Goal: Use online tool/utility

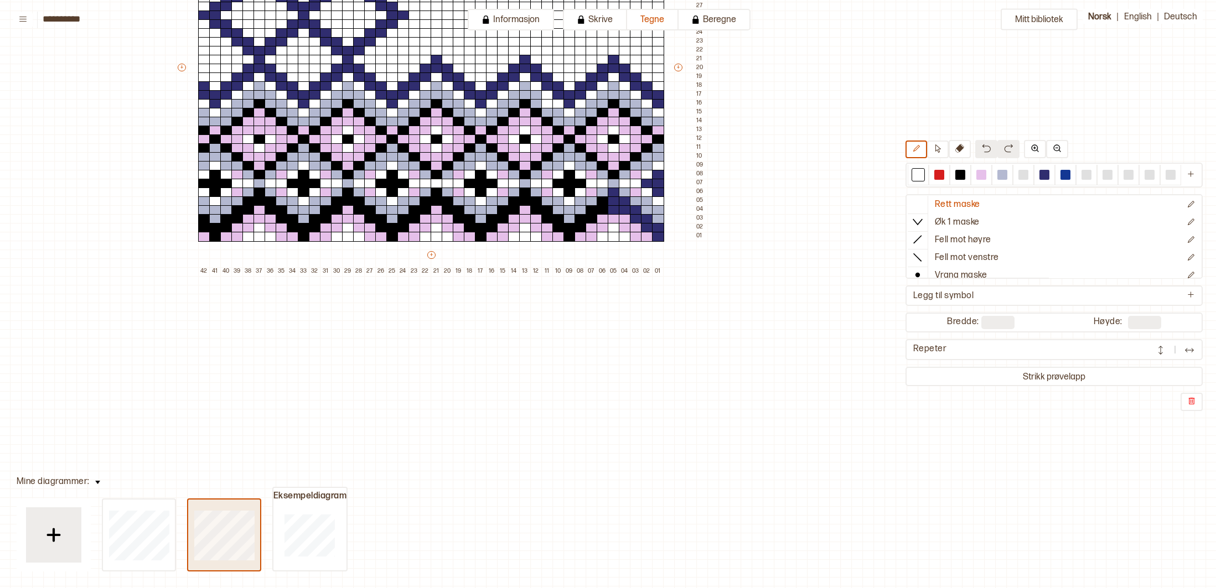
type input "**"
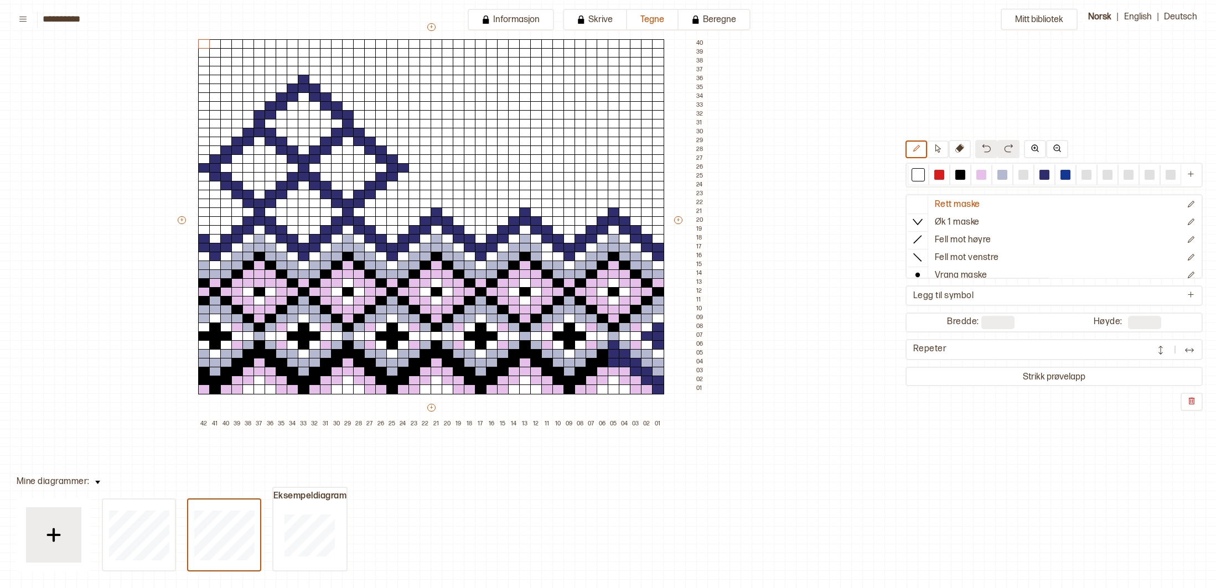
scroll to position [101, 167]
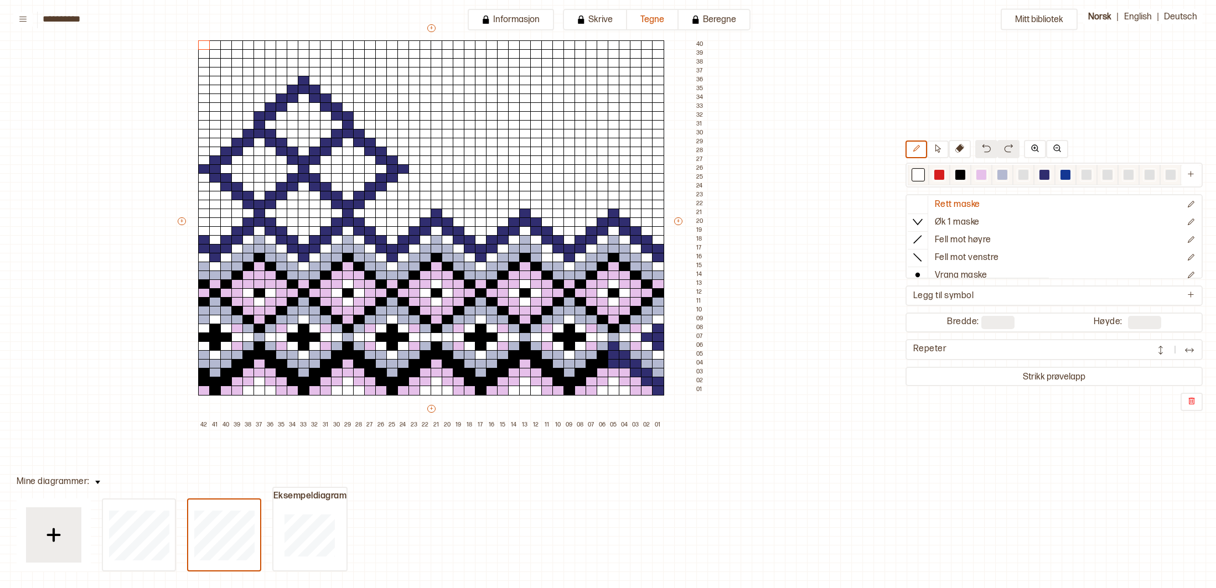
click at [1067, 178] on div at bounding box center [1066, 175] width 10 height 10
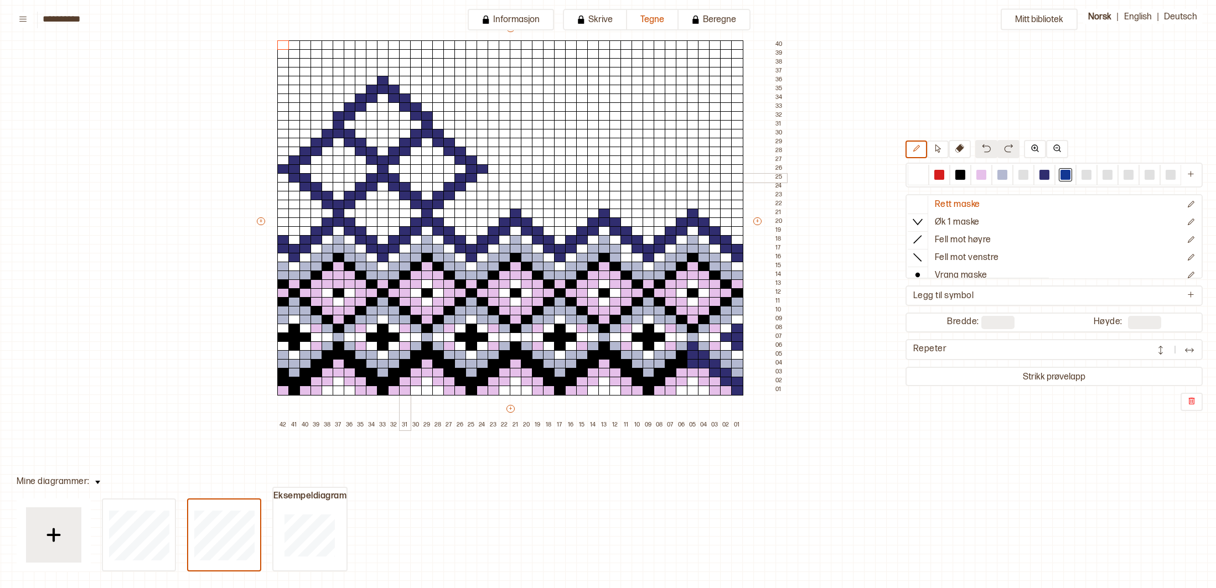
scroll to position [101, 87]
click at [917, 177] on div at bounding box center [918, 175] width 10 height 10
click at [487, 167] on div at bounding box center [483, 169] width 12 height 10
click at [1064, 178] on div at bounding box center [1066, 175] width 10 height 10
click at [505, 204] on div at bounding box center [505, 205] width 12 height 10
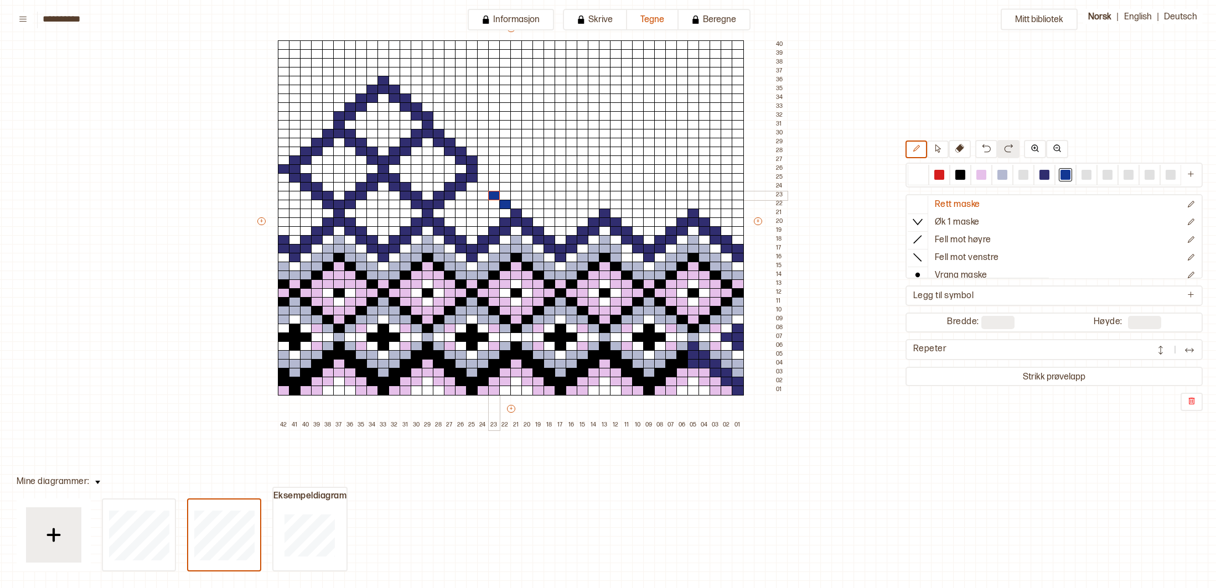
click at [498, 196] on div at bounding box center [494, 196] width 12 height 10
click at [485, 188] on div at bounding box center [483, 187] width 12 height 10
click at [1046, 173] on div at bounding box center [1045, 175] width 10 height 10
click at [482, 183] on div at bounding box center [483, 187] width 12 height 10
click at [498, 194] on div at bounding box center [494, 196] width 12 height 10
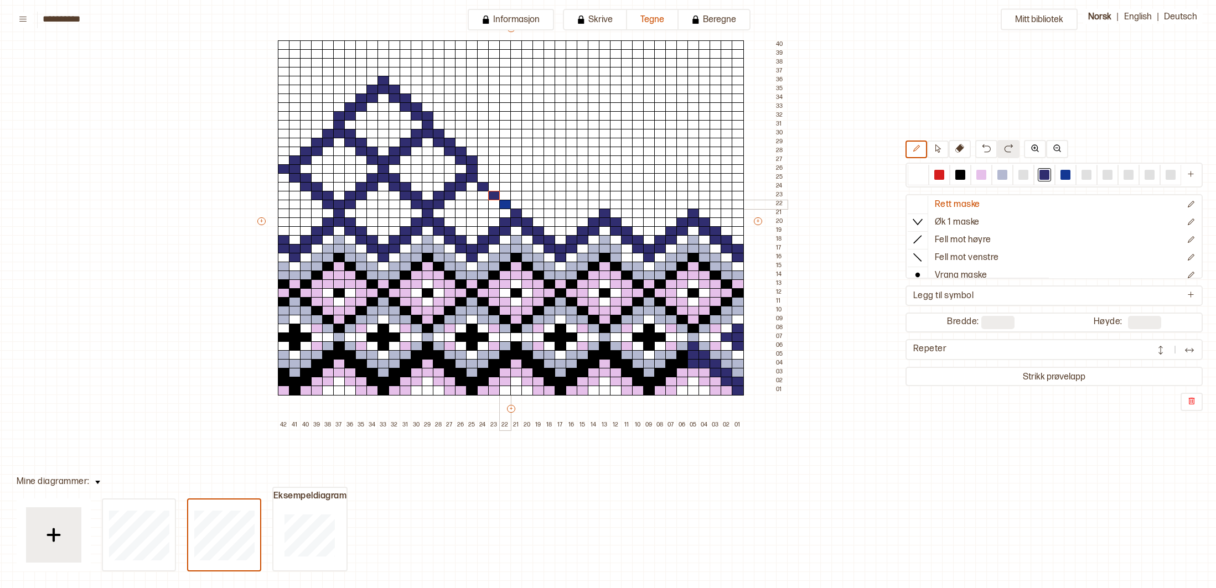
click at [505, 201] on div at bounding box center [505, 205] width 12 height 10
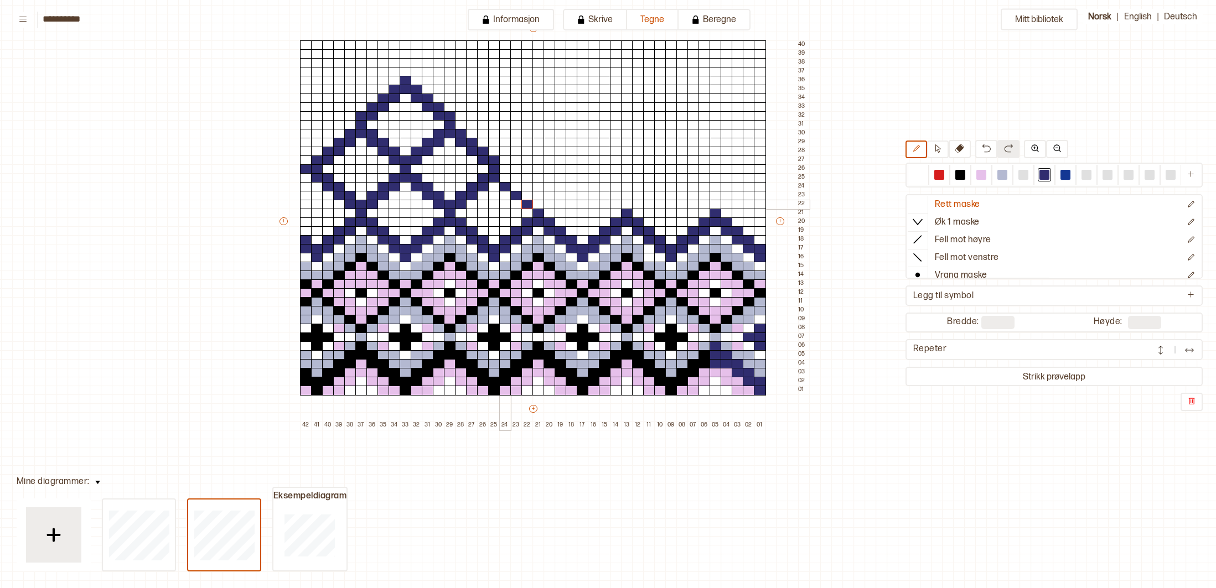
scroll to position [101, 66]
click at [508, 160] on div at bounding box center [505, 161] width 12 height 10
click at [506, 175] on div at bounding box center [505, 178] width 12 height 10
click at [517, 184] on div at bounding box center [516, 187] width 12 height 10
click at [525, 193] on div at bounding box center [527, 196] width 12 height 10
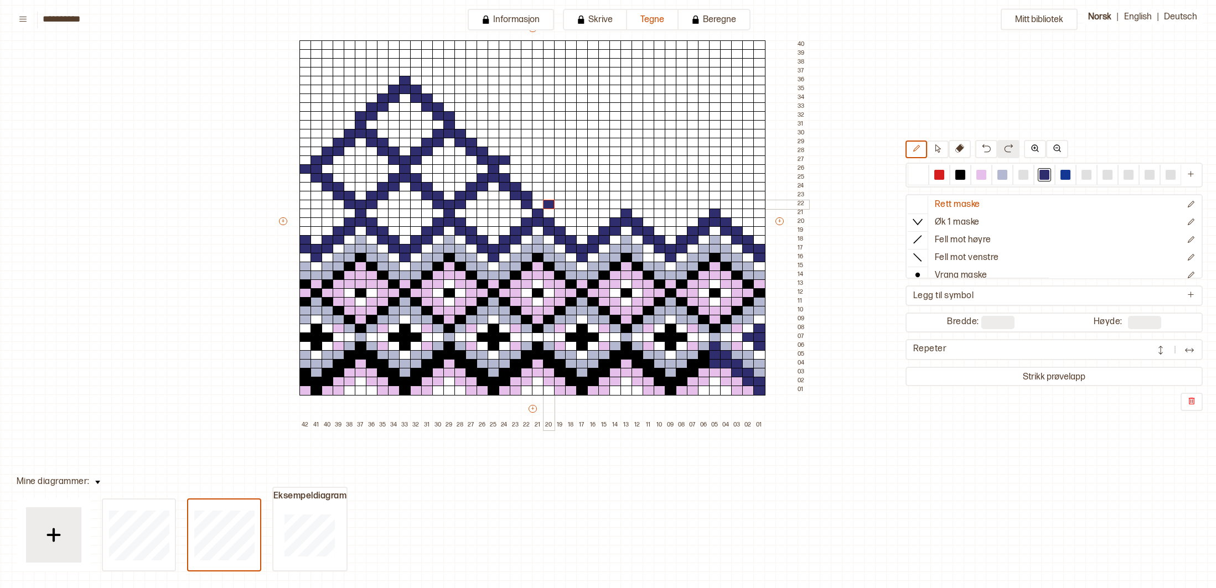
click at [552, 206] on div at bounding box center [549, 205] width 12 height 10
click at [552, 197] on div at bounding box center [549, 196] width 12 height 10
click at [559, 195] on div at bounding box center [560, 196] width 12 height 10
click at [561, 188] on div at bounding box center [560, 187] width 12 height 10
click at [570, 187] on div at bounding box center [571, 187] width 12 height 10
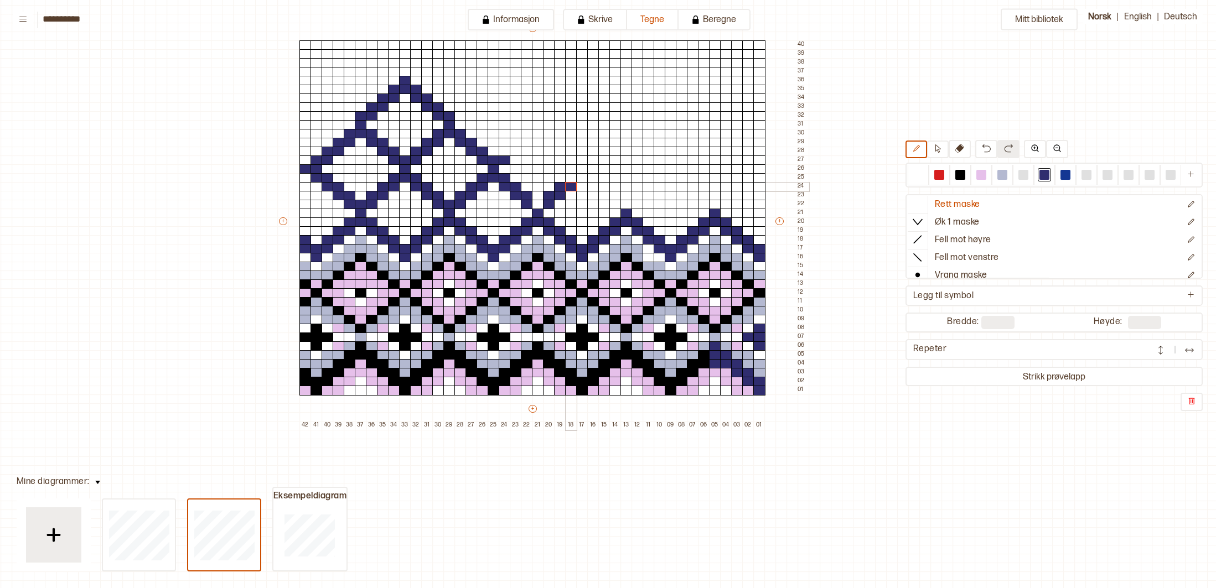
click at [572, 182] on div at bounding box center [571, 187] width 12 height 10
click at [585, 179] on div at bounding box center [582, 178] width 12 height 10
click at [574, 178] on div at bounding box center [571, 178] width 12 height 10
click at [587, 170] on div "+ + + + 42 41 40 39 38 37 36 35 34 33 32 31 30 29 28 27 26 25 24 23 22 21 20 19…" at bounding box center [542, 226] width 531 height 407
click at [917, 177] on div at bounding box center [918, 175] width 10 height 10
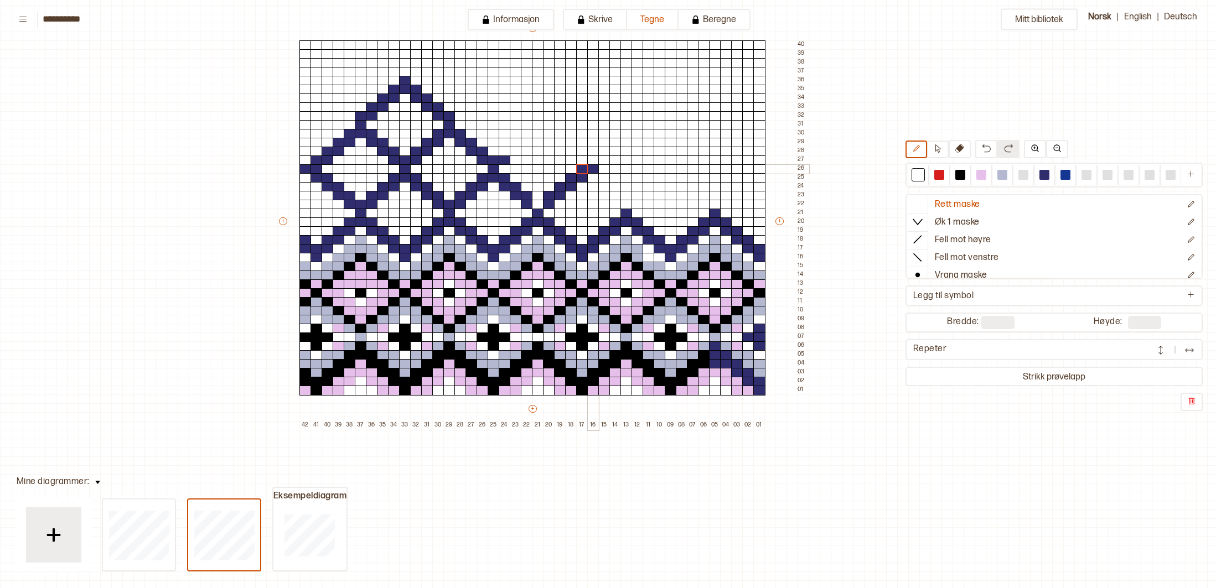
click at [595, 168] on div at bounding box center [593, 169] width 12 height 10
drag, startPoint x: 1046, startPoint y: 177, endPoint x: 1007, endPoint y: 185, distance: 40.3
click at [1046, 178] on div at bounding box center [1045, 175] width 10 height 10
click at [591, 185] on div at bounding box center [593, 187] width 12 height 10
click at [608, 185] on div at bounding box center [604, 187] width 12 height 10
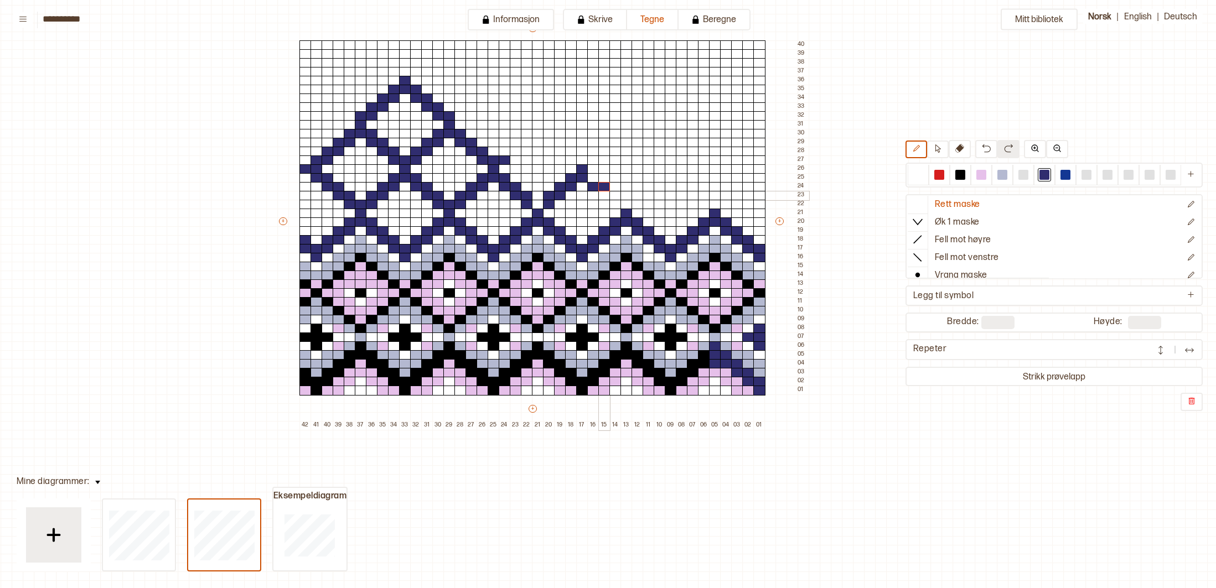
click at [608, 195] on div at bounding box center [604, 196] width 12 height 10
click at [616, 194] on div at bounding box center [615, 196] width 12 height 10
click at [616, 202] on div at bounding box center [615, 205] width 12 height 10
click at [635, 203] on div at bounding box center [638, 205] width 12 height 10
drag, startPoint x: 647, startPoint y: 202, endPoint x: 649, endPoint y: 196, distance: 6.3
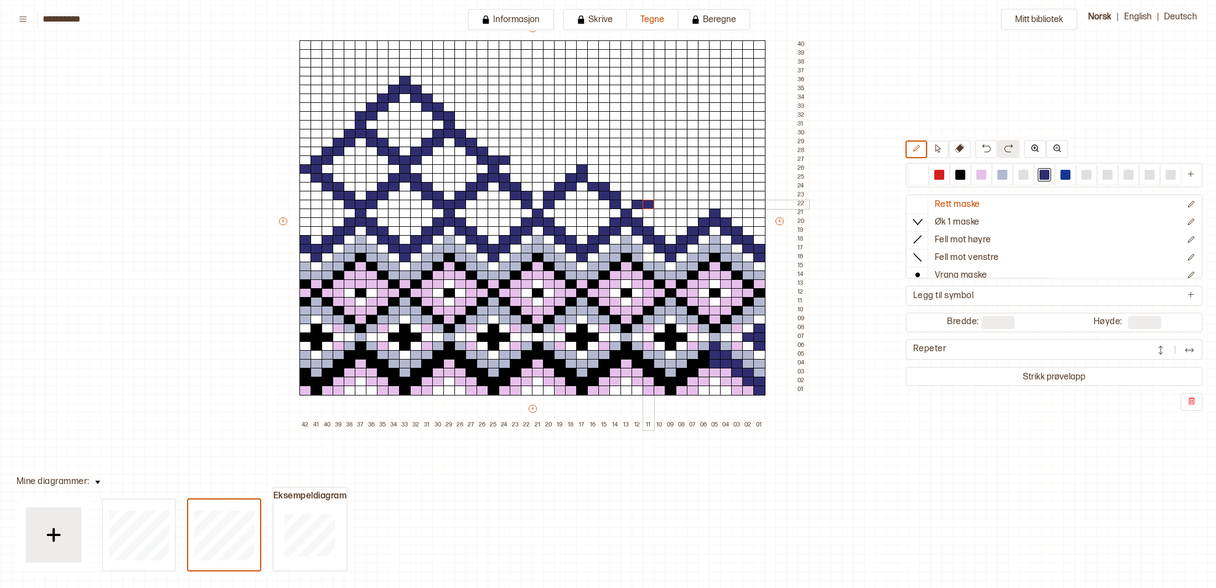
click at [648, 201] on div at bounding box center [649, 205] width 12 height 10
click at [649, 195] on div at bounding box center [649, 196] width 12 height 10
drag, startPoint x: 920, startPoint y: 174, endPoint x: 839, endPoint y: 170, distance: 80.9
click at [920, 174] on div at bounding box center [918, 175] width 10 height 10
click at [649, 206] on div at bounding box center [649, 205] width 12 height 10
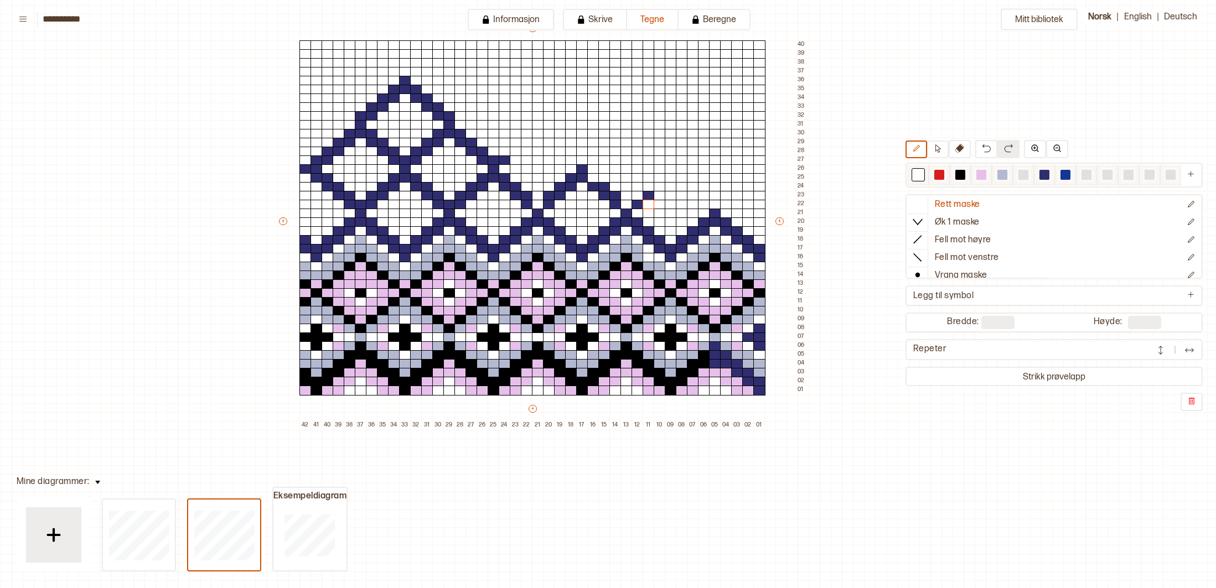
click at [1045, 173] on div at bounding box center [1045, 175] width 10 height 10
click at [657, 192] on div at bounding box center [660, 196] width 12 height 10
click at [657, 187] on div at bounding box center [660, 187] width 12 height 10
click at [670, 187] on div at bounding box center [671, 187] width 12 height 10
click at [669, 178] on div at bounding box center [671, 178] width 12 height 10
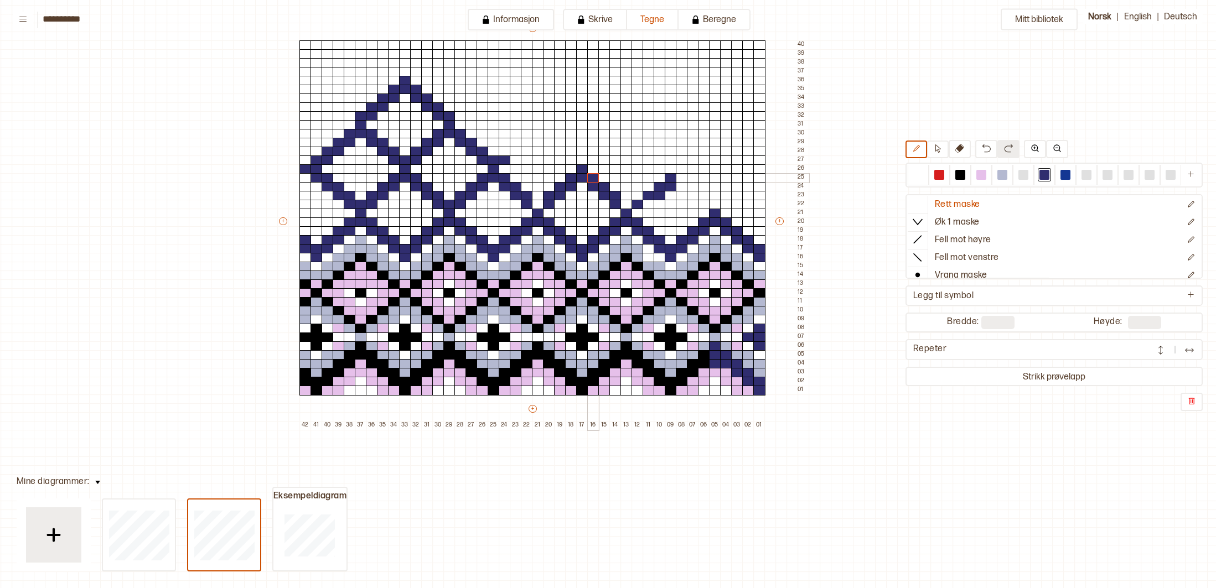
click at [597, 176] on div at bounding box center [593, 178] width 12 height 10
click at [505, 149] on div at bounding box center [505, 152] width 12 height 10
click at [516, 149] on div at bounding box center [516, 152] width 12 height 10
click at [518, 143] on div at bounding box center [516, 143] width 12 height 10
click at [525, 143] on div at bounding box center [527, 143] width 12 height 10
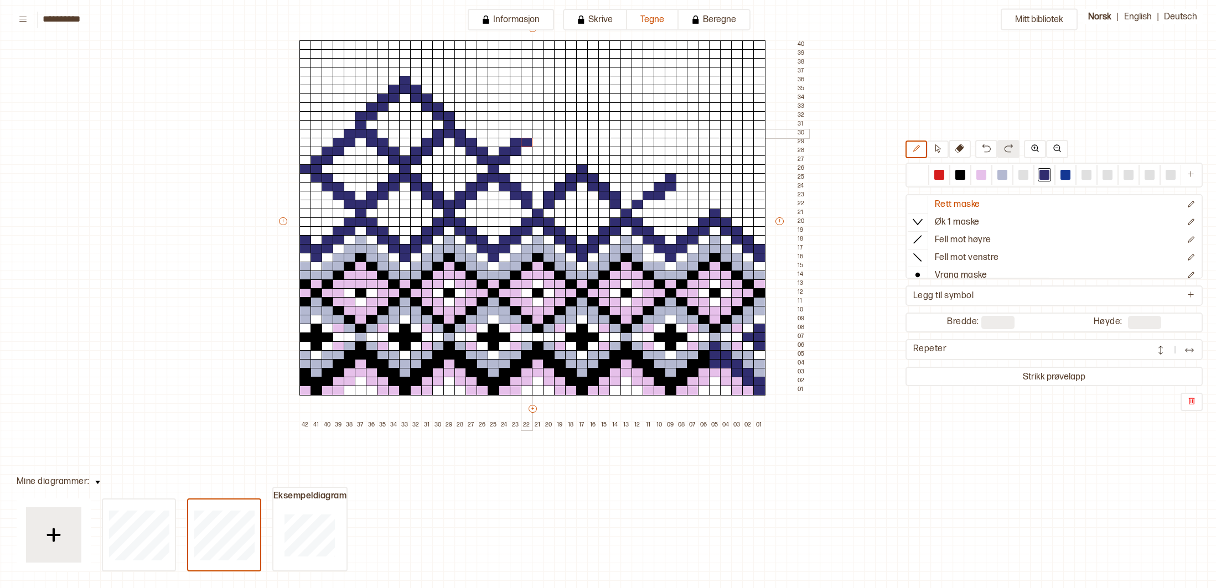
click at [527, 132] on div at bounding box center [527, 134] width 12 height 10
click at [540, 133] on div at bounding box center [538, 134] width 12 height 10
click at [540, 126] on div at bounding box center [538, 125] width 12 height 10
click at [549, 133] on div at bounding box center [549, 134] width 12 height 10
click at [549, 142] on div at bounding box center [549, 143] width 12 height 10
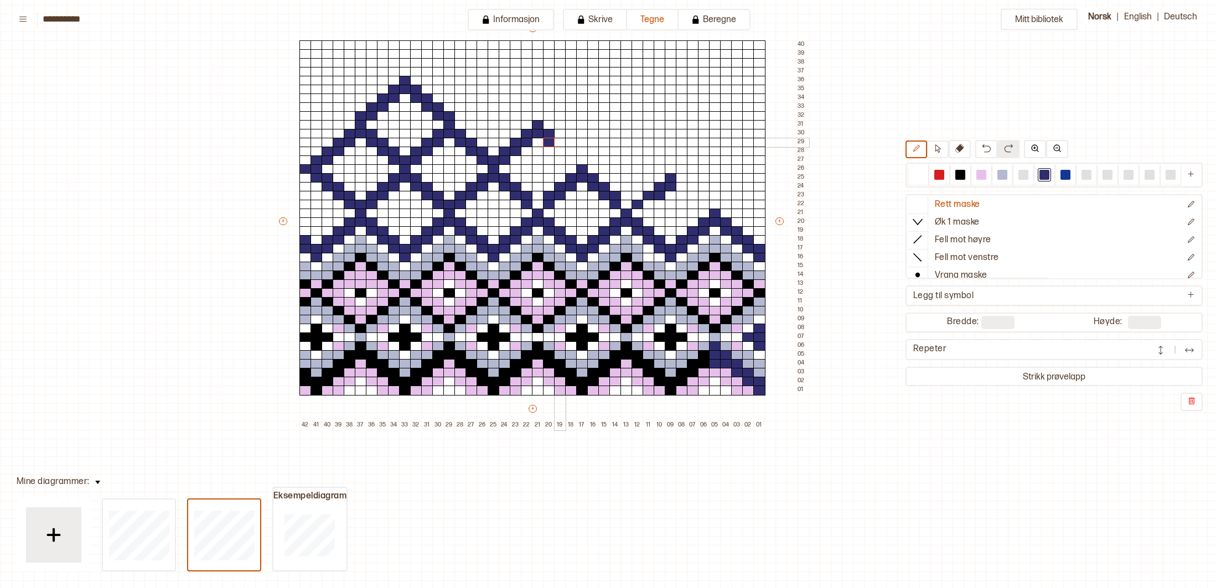
click at [557, 142] on div at bounding box center [560, 143] width 12 height 10
click at [559, 150] on div at bounding box center [560, 152] width 12 height 10
click at [569, 151] on div at bounding box center [571, 152] width 12 height 10
click at [569, 159] on div at bounding box center [571, 161] width 12 height 10
click at [592, 162] on div at bounding box center [593, 161] width 12 height 10
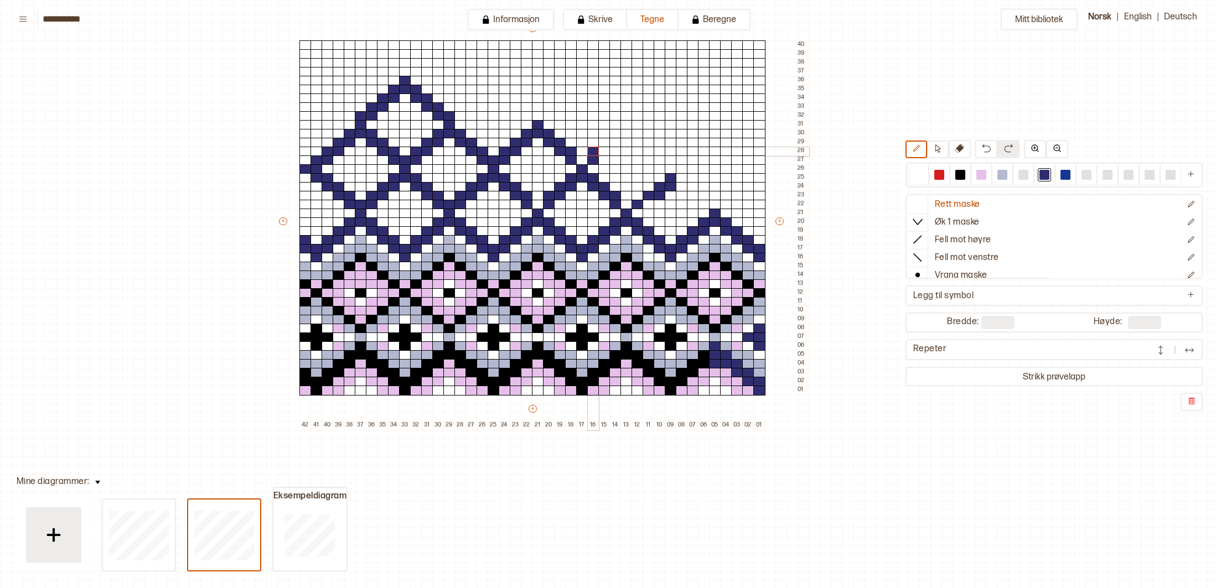
click at [594, 152] on div at bounding box center [593, 152] width 12 height 10
click at [602, 152] on div at bounding box center [604, 152] width 12 height 10
click at [605, 144] on div at bounding box center [604, 143] width 12 height 10
click at [612, 144] on div at bounding box center [615, 143] width 12 height 10
click at [608, 135] on div at bounding box center [604, 134] width 12 height 10
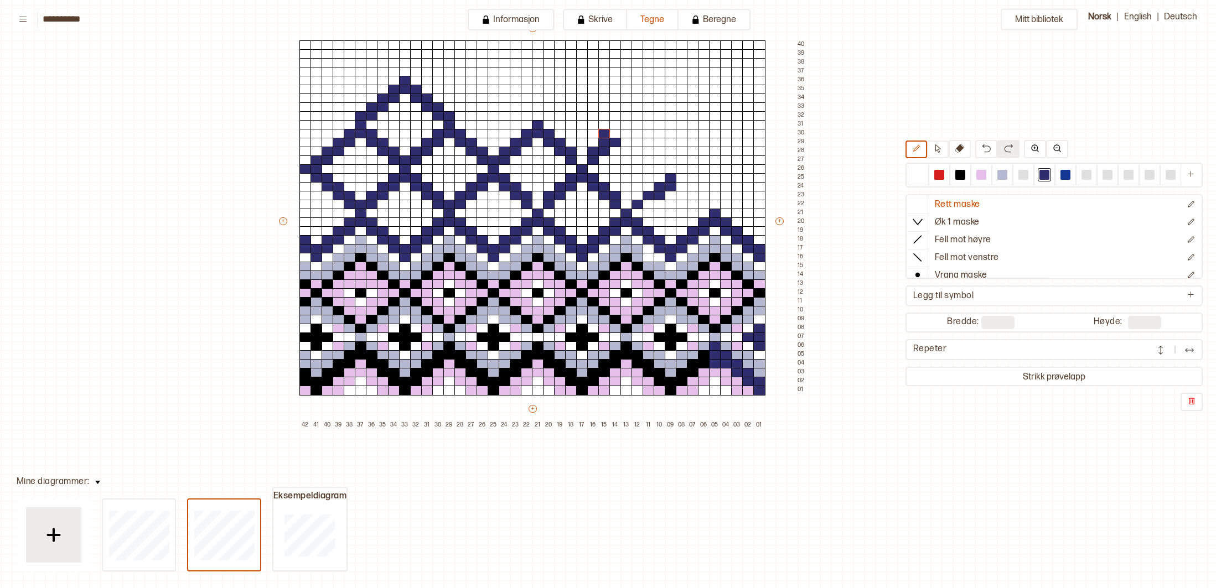
drag, startPoint x: 914, startPoint y: 171, endPoint x: 737, endPoint y: 144, distance: 179.7
click at [914, 171] on div at bounding box center [918, 175] width 10 height 10
drag, startPoint x: 603, startPoint y: 131, endPoint x: 609, endPoint y: 131, distance: 6.1
click at [603, 131] on div at bounding box center [604, 134] width 12 height 10
drag, startPoint x: 1043, startPoint y: 175, endPoint x: 964, endPoint y: 172, distance: 79.2
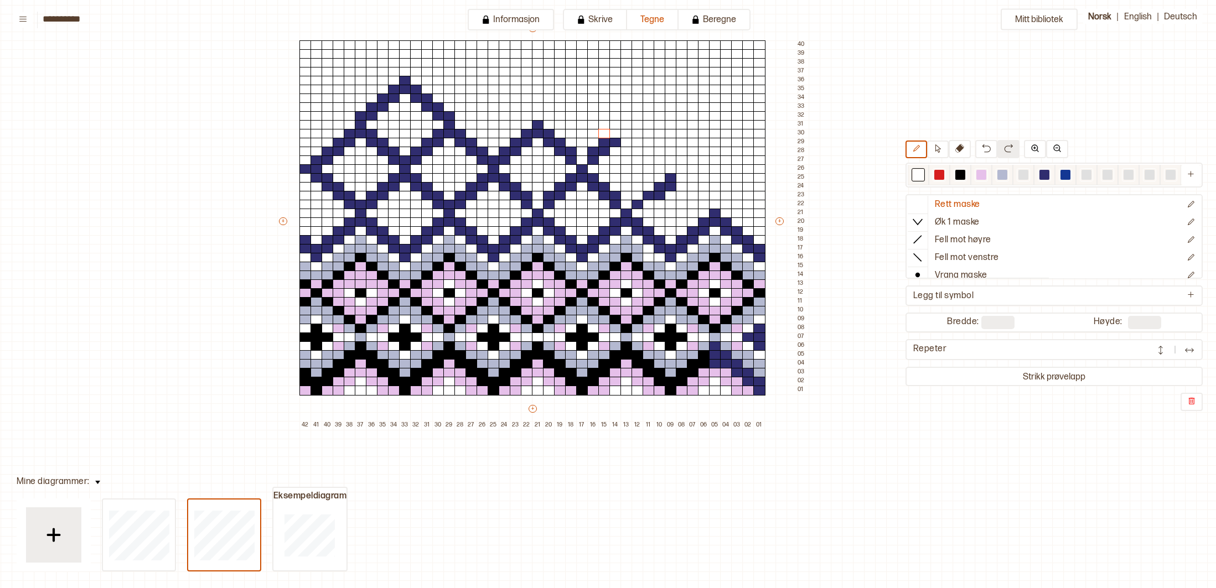
click at [1043, 175] on div at bounding box center [1045, 175] width 10 height 10
click at [619, 136] on div at bounding box center [615, 134] width 12 height 10
click at [625, 136] on div at bounding box center [627, 134] width 12 height 10
click at [627, 128] on div at bounding box center [627, 125] width 12 height 10
click at [635, 133] on div at bounding box center [638, 134] width 12 height 10
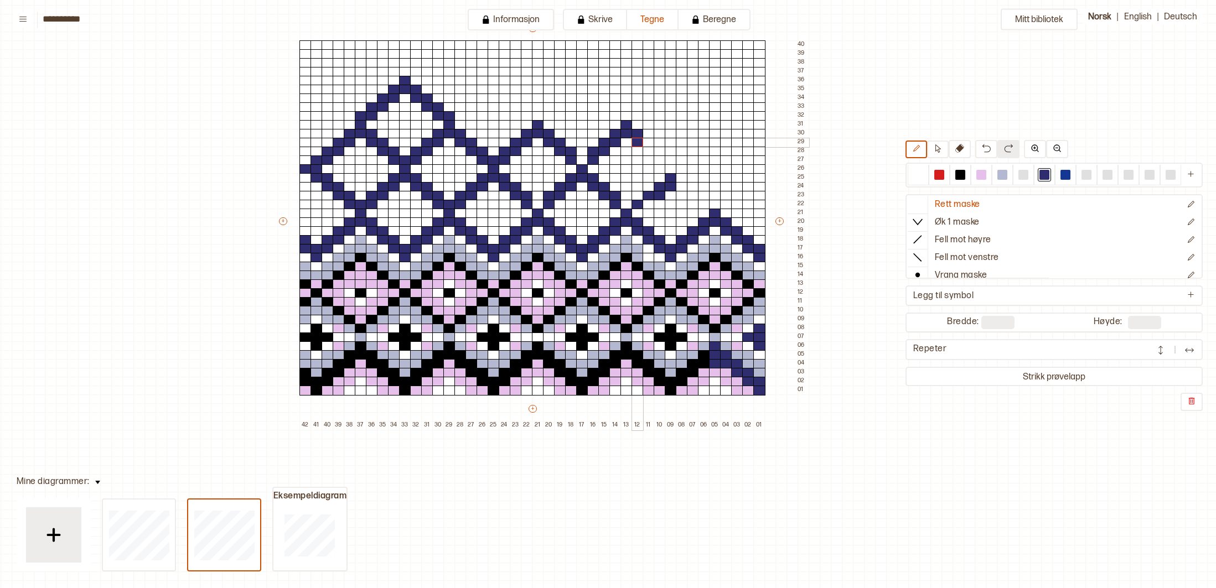
click at [636, 141] on div at bounding box center [638, 143] width 12 height 10
click at [651, 142] on div at bounding box center [649, 143] width 12 height 10
click at [648, 150] on div at bounding box center [649, 152] width 12 height 10
click at [657, 153] on div at bounding box center [660, 152] width 12 height 10
drag, startPoint x: 658, startPoint y: 157, endPoint x: 668, endPoint y: 161, distance: 10.5
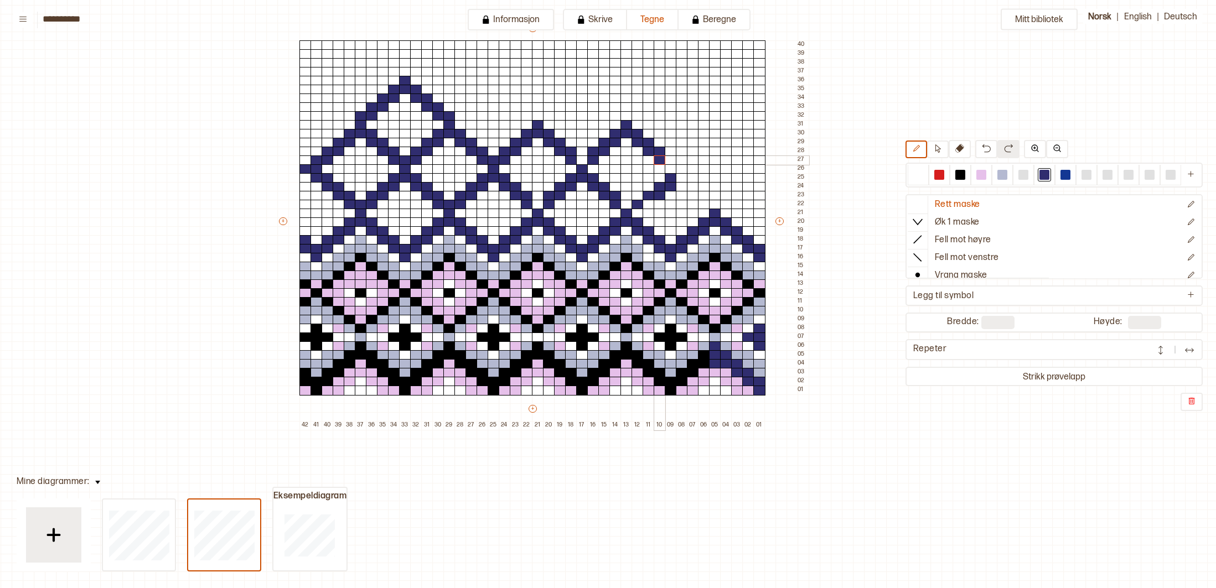
click at [658, 158] on div at bounding box center [660, 161] width 12 height 10
drag, startPoint x: 668, startPoint y: 161, endPoint x: 669, endPoint y: 166, distance: 5.8
click at [668, 162] on div at bounding box center [671, 161] width 12 height 10
click at [671, 169] on div at bounding box center [671, 169] width 12 height 10
click at [680, 160] on div at bounding box center [682, 161] width 12 height 10
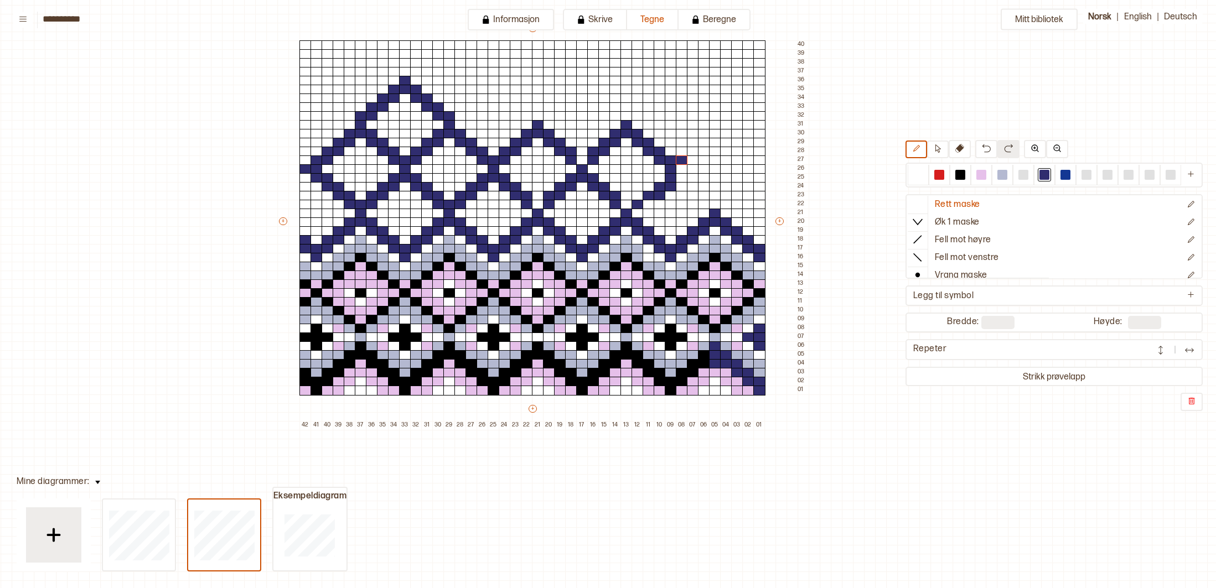
drag, startPoint x: 932, startPoint y: 175, endPoint x: 881, endPoint y: 177, distance: 51.5
click at [933, 175] on div at bounding box center [939, 174] width 13 height 13
click at [661, 177] on div at bounding box center [660, 178] width 12 height 10
drag, startPoint x: 1047, startPoint y: 173, endPoint x: 914, endPoint y: 175, distance: 132.9
click at [1047, 173] on div at bounding box center [1045, 175] width 10 height 10
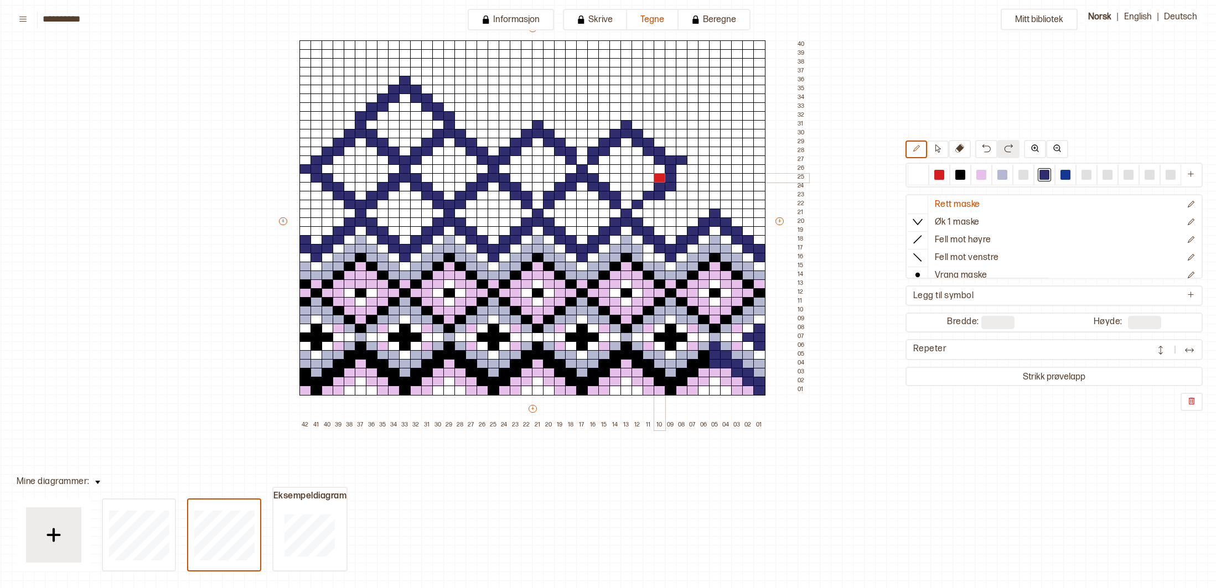
click at [657, 177] on div at bounding box center [660, 178] width 12 height 10
drag, startPoint x: 915, startPoint y: 175, endPoint x: 882, endPoint y: 177, distance: 32.7
click at [914, 175] on div at bounding box center [918, 175] width 10 height 10
click at [674, 188] on div at bounding box center [671, 187] width 12 height 10
click at [665, 187] on div at bounding box center [671, 187] width 12 height 10
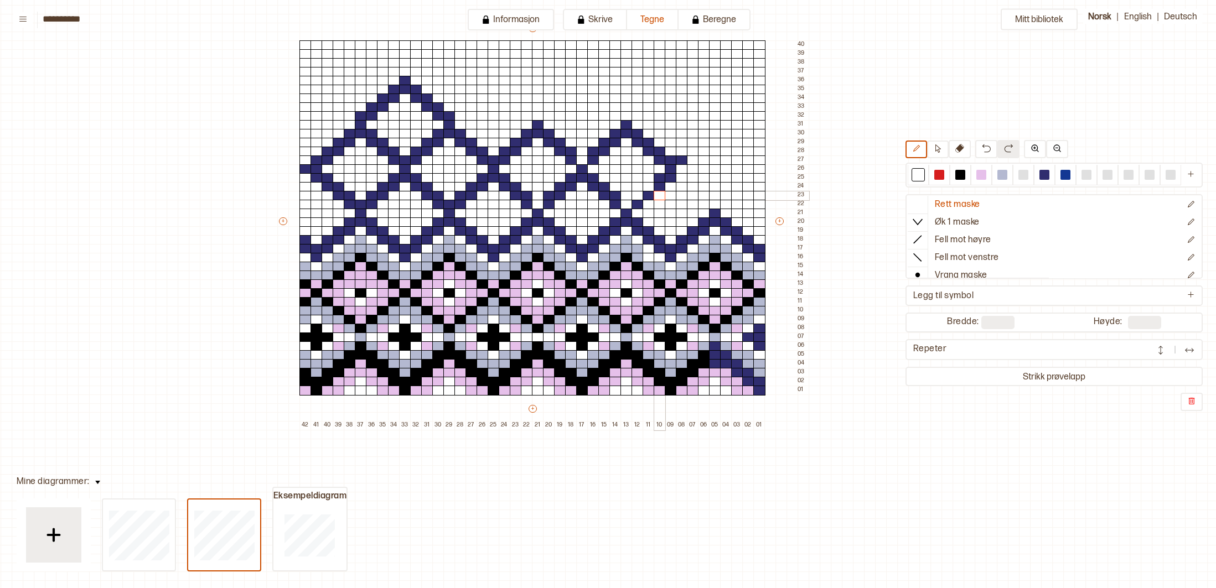
click at [661, 194] on div at bounding box center [660, 196] width 12 height 10
click at [659, 189] on div at bounding box center [660, 187] width 12 height 10
click at [671, 182] on div "+ + + + 42 41 40 39 38 37 36 35 34 33 32 31 30 29 28 27 26 25 24 23 22 21 20 19…" at bounding box center [542, 226] width 531 height 407
click at [673, 158] on div at bounding box center [671, 161] width 12 height 10
drag, startPoint x: 1042, startPoint y: 178, endPoint x: 1013, endPoint y: 183, distance: 29.2
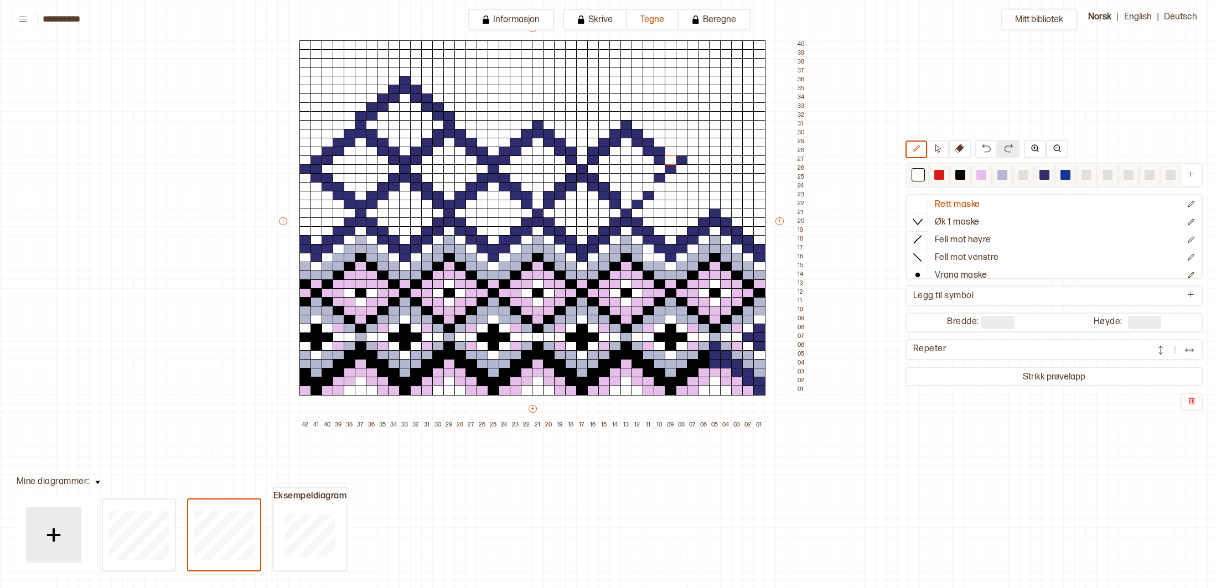
click at [1042, 178] on div at bounding box center [1045, 175] width 10 height 10
click at [535, 203] on div at bounding box center [538, 205] width 12 height 10
click at [624, 203] on div at bounding box center [627, 205] width 12 height 10
